Goal: Transaction & Acquisition: Download file/media

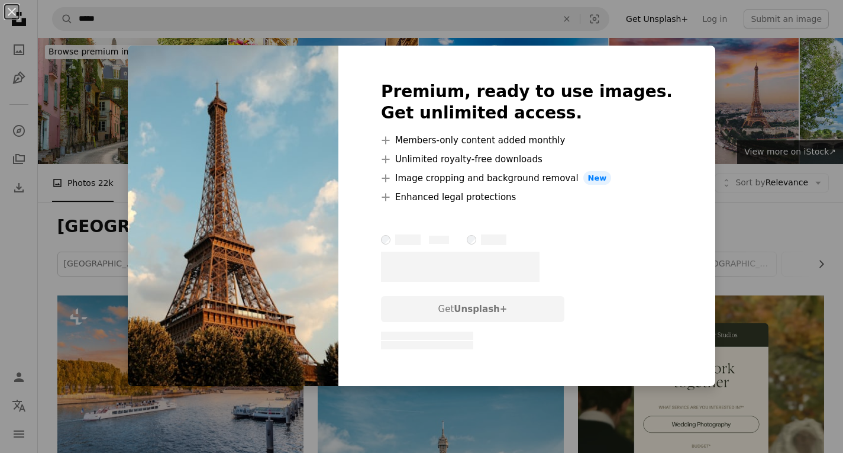
scroll to position [1065, 0]
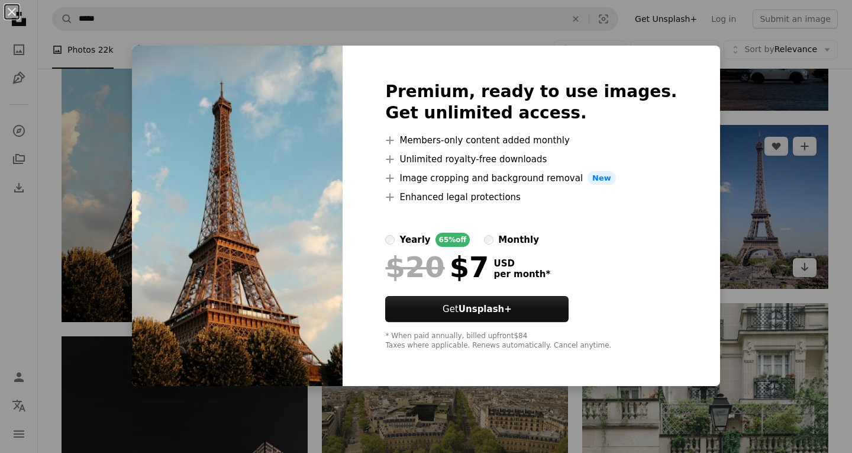
click at [778, 199] on div "An X shape Premium, ready to use images. Get unlimited access. A plus sign Memb…" at bounding box center [426, 226] width 852 height 453
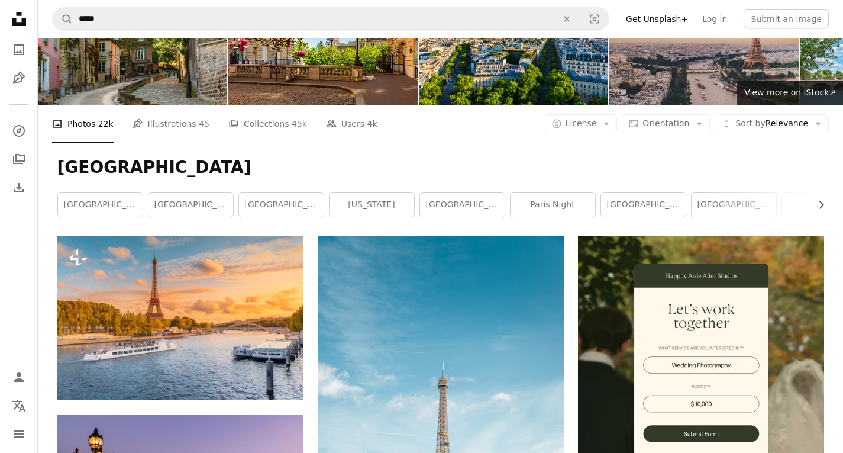
scroll to position [237, 0]
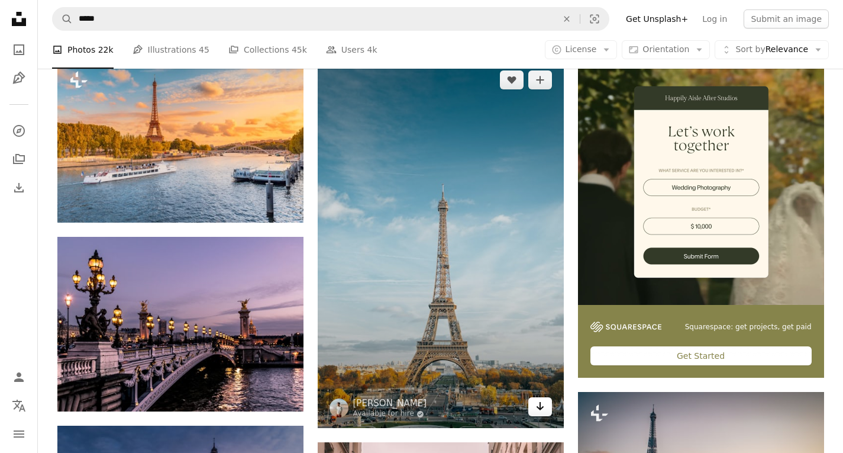
click at [542, 409] on icon "Arrow pointing down" at bounding box center [540, 406] width 9 height 14
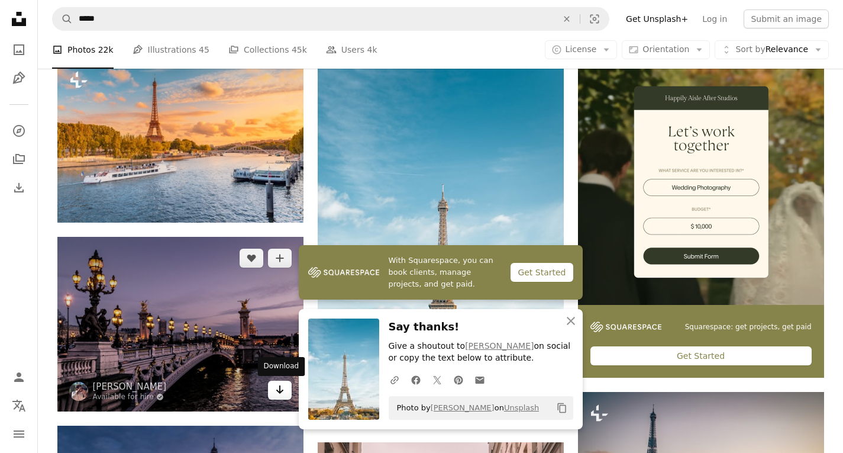
click at [285, 396] on link "Arrow pointing down" at bounding box center [280, 390] width 24 height 19
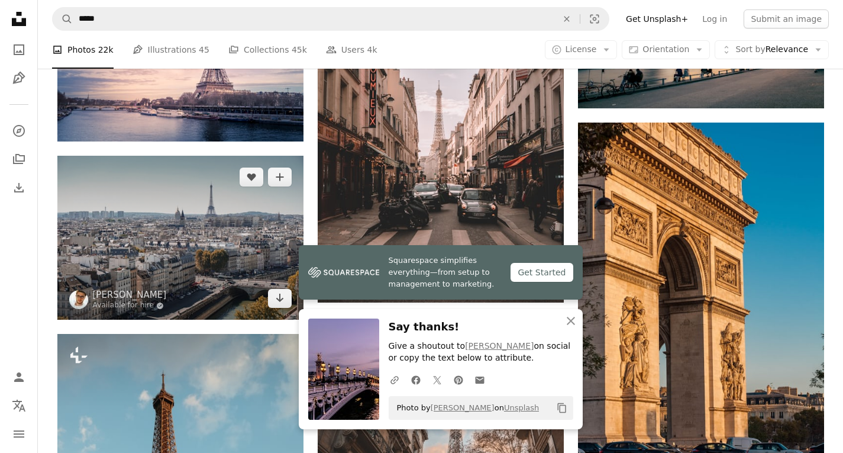
scroll to position [769, 0]
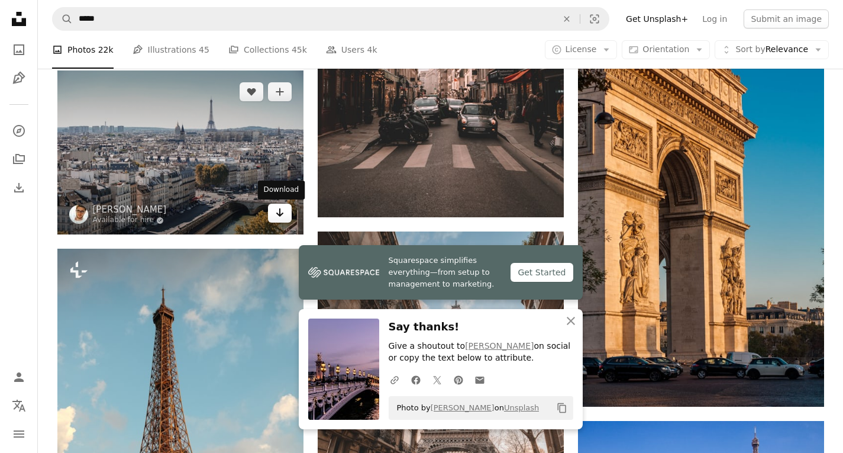
click at [282, 217] on icon "Arrow pointing down" at bounding box center [279, 212] width 9 height 14
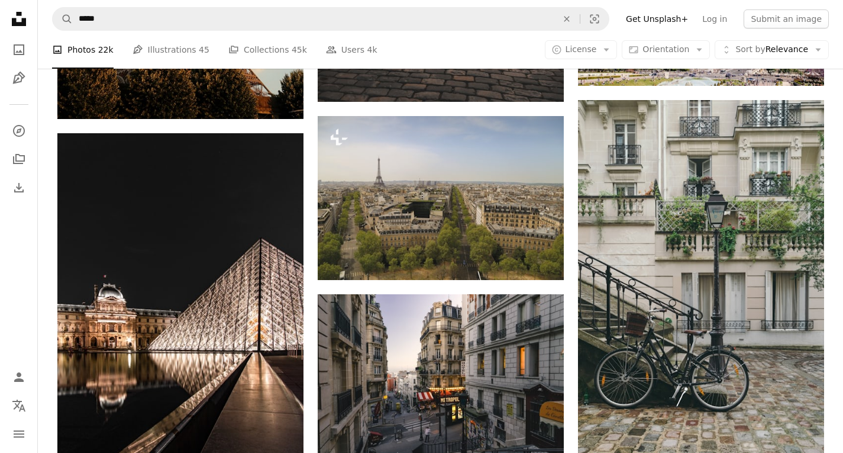
scroll to position [1361, 0]
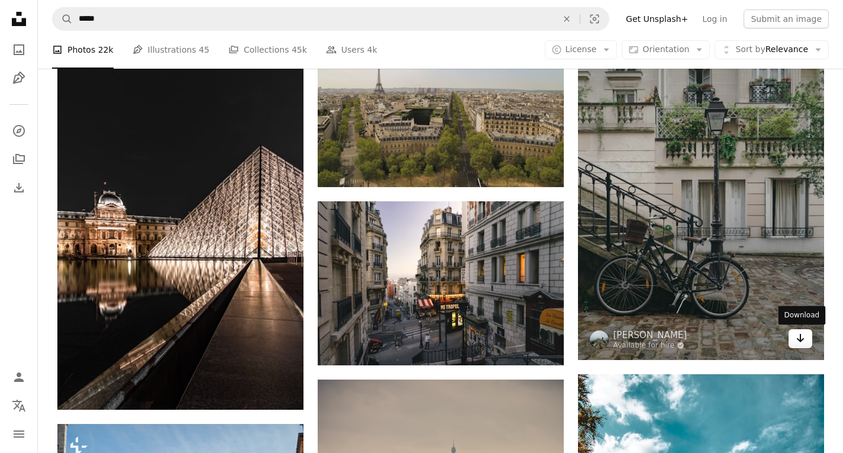
click at [807, 343] on link "Arrow pointing down" at bounding box center [801, 338] width 24 height 19
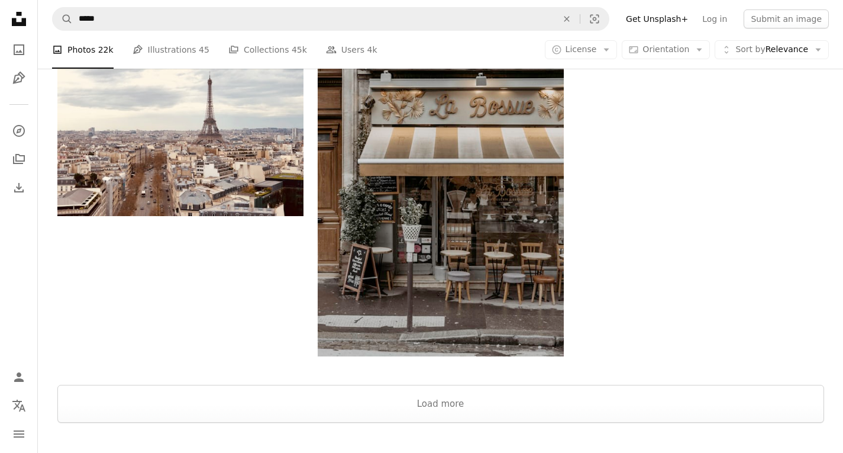
scroll to position [2190, 0]
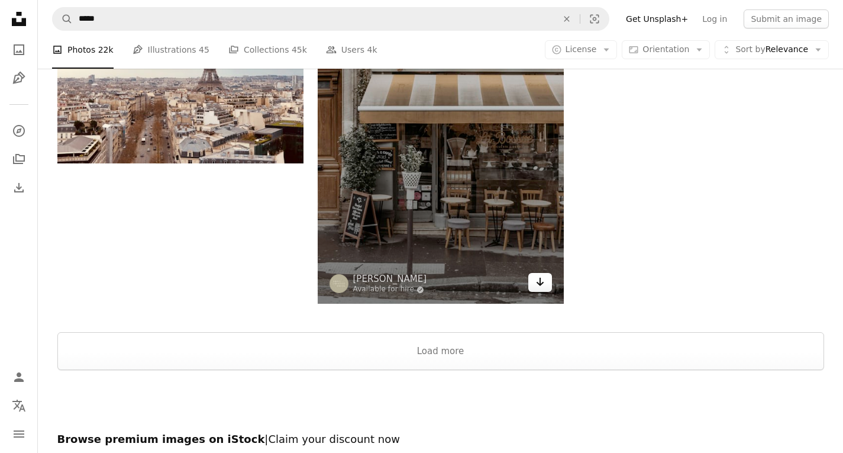
click at [546, 287] on link "Arrow pointing down" at bounding box center [541, 282] width 24 height 19
